Goal: Download file/media

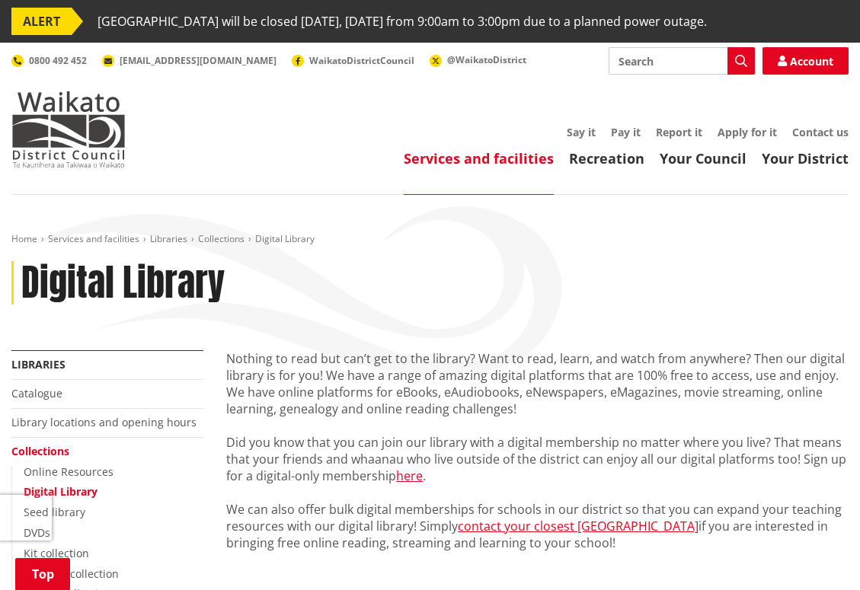
scroll to position [838, 0]
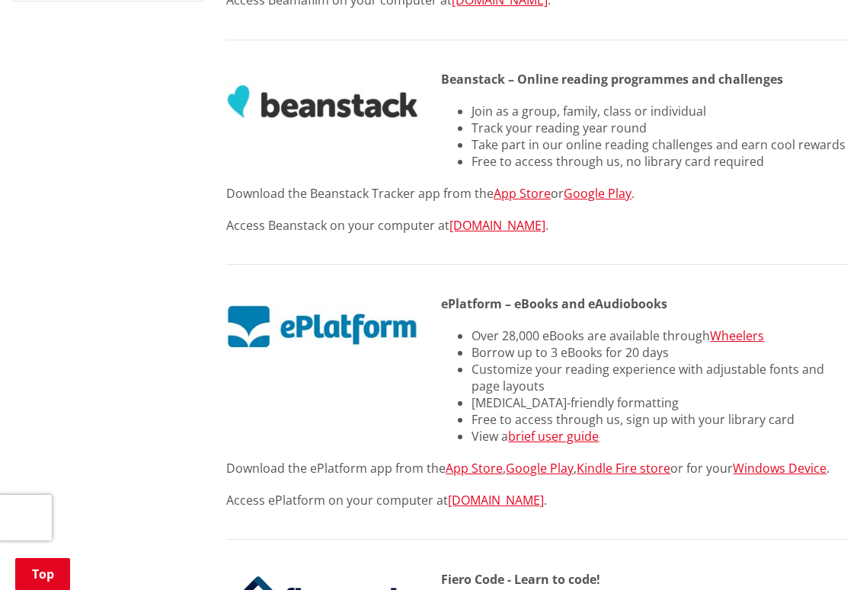
click at [797, 461] on div "Download the ePlatform app from the App Store , Google Play , Kindle Fire store…" at bounding box center [537, 500] width 622 height 80
click at [791, 442] on div "ePlatform – eBooks and eAudiobooks Over 28,000 eBooks are available through Whe…" at bounding box center [643, 377] width 429 height 164
click at [791, 460] on link "Windows Device" at bounding box center [780, 468] width 94 height 17
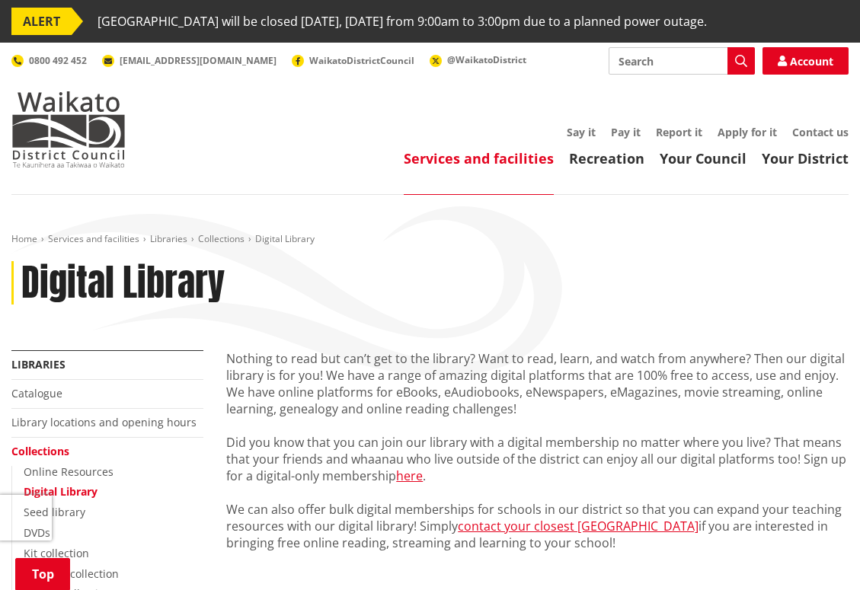
scroll to position [838, 0]
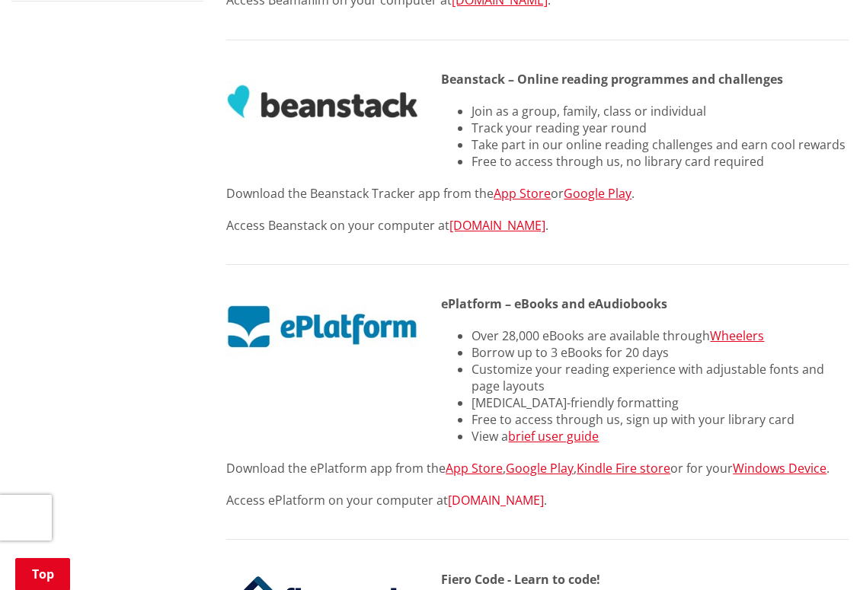
click at [488, 492] on link "[DOMAIN_NAME]" at bounding box center [496, 500] width 96 height 17
